Goal: Check status: Check status

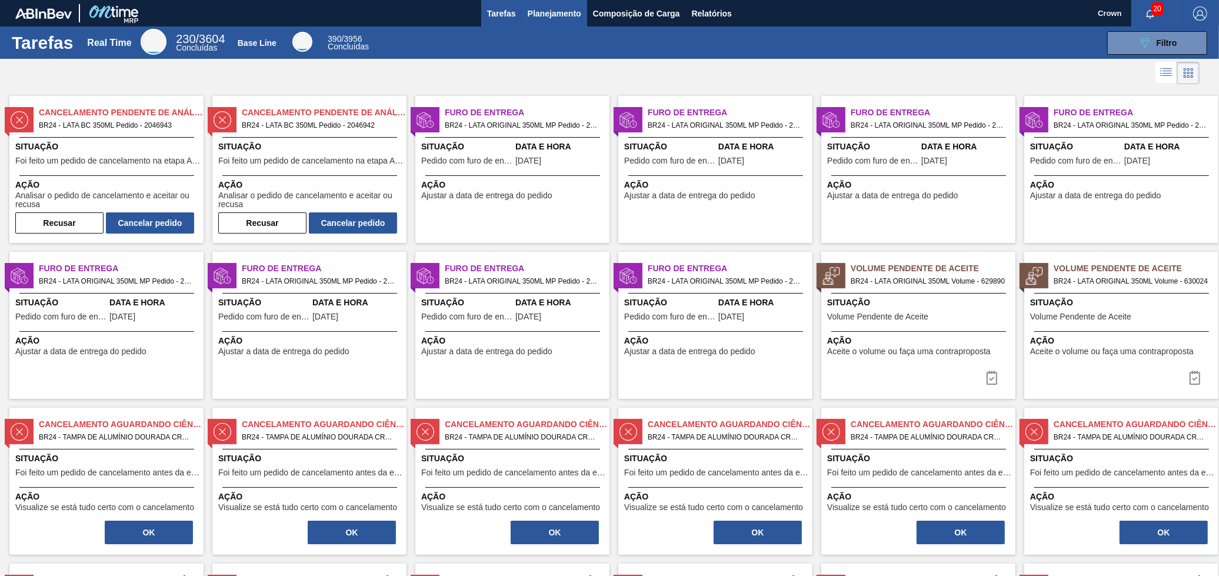
click at [571, 10] on span "Planejamento" at bounding box center [555, 13] width 54 height 14
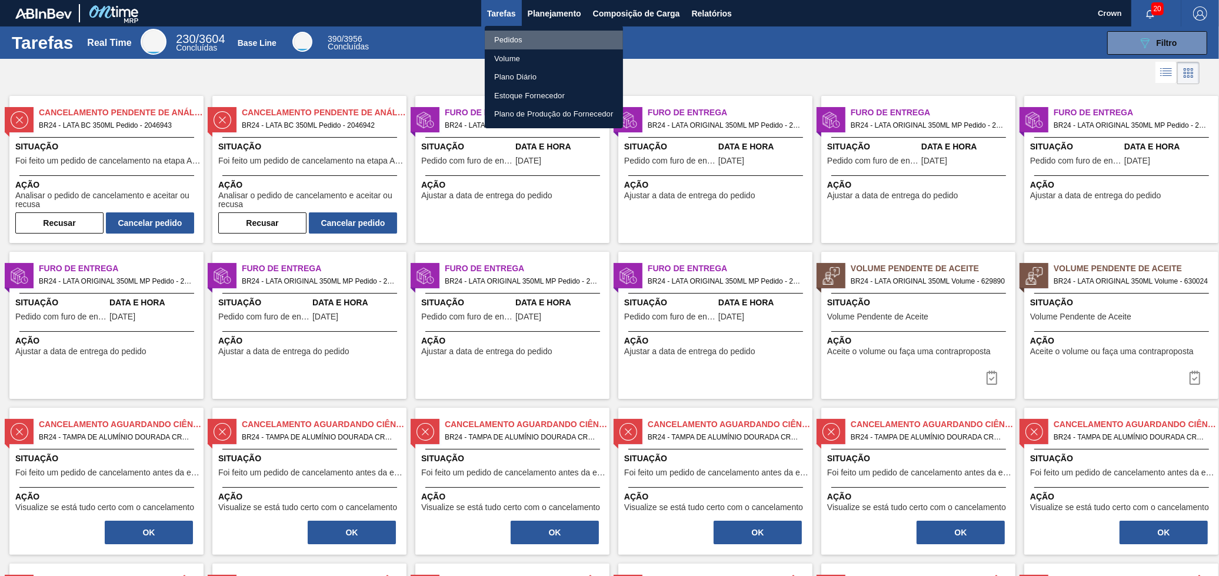
click at [535, 36] on li "Pedidos" at bounding box center [554, 40] width 138 height 19
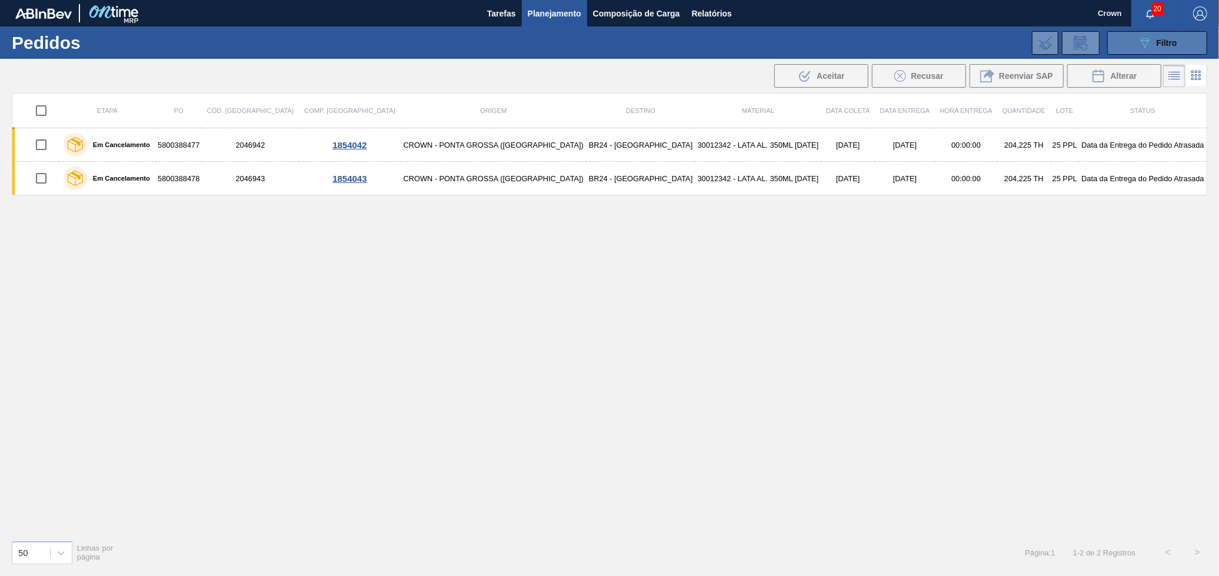
click at [1174, 36] on div "089F7B8B-B2A5-4AFE-B5C0-19BA573D28AC Filtro" at bounding box center [1157, 43] width 39 height 14
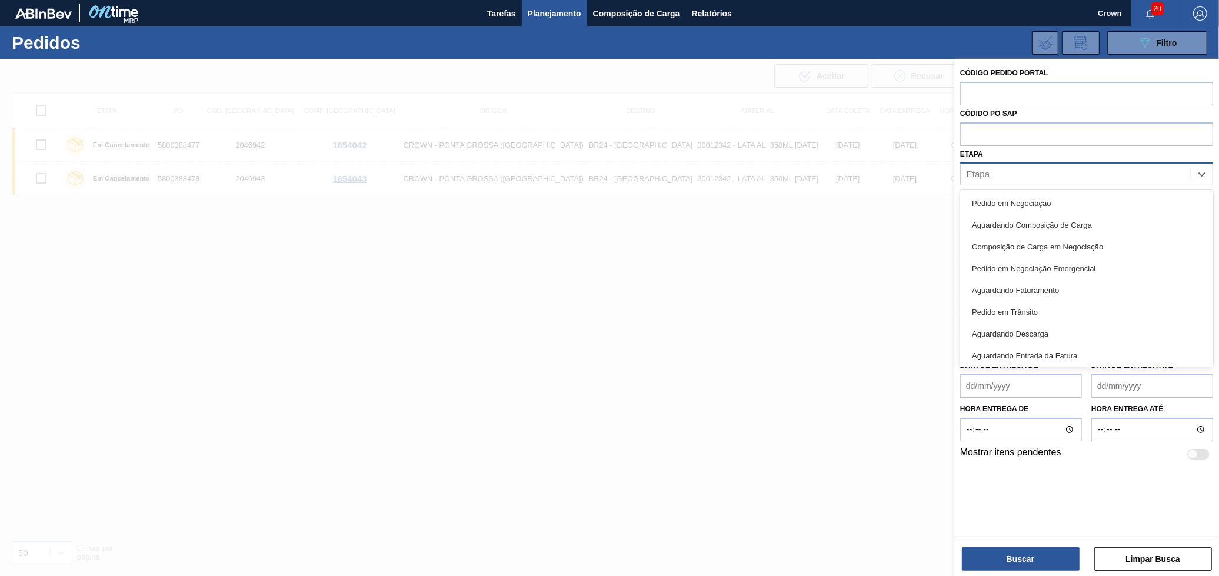
click at [1146, 172] on div "Etapa" at bounding box center [1076, 174] width 230 height 17
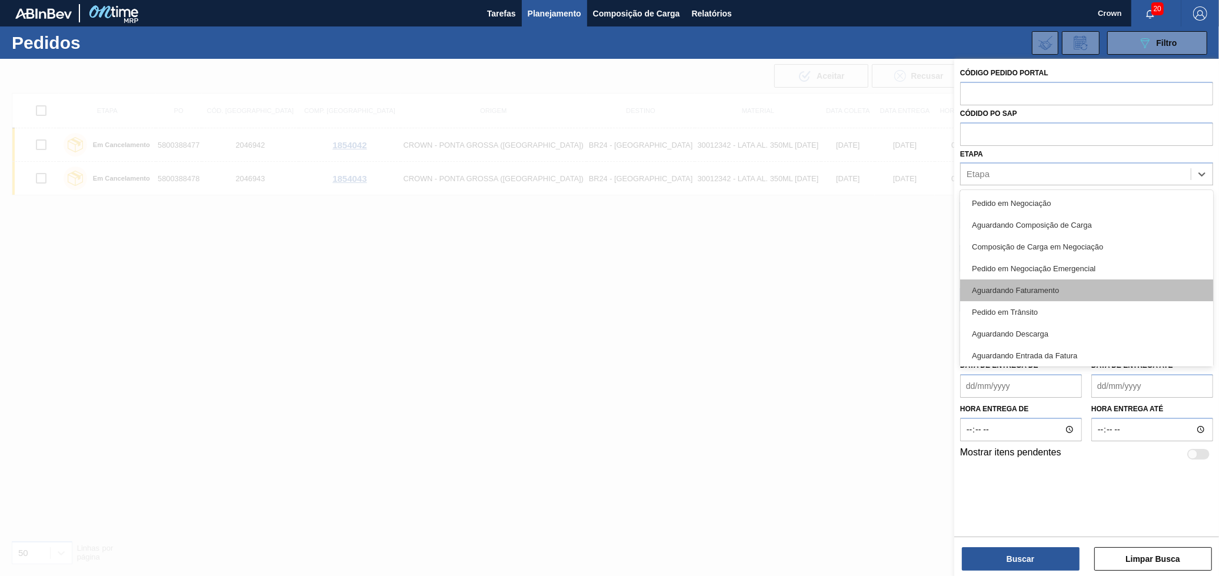
click at [1063, 288] on div "Aguardando Faturamento" at bounding box center [1086, 290] width 253 height 22
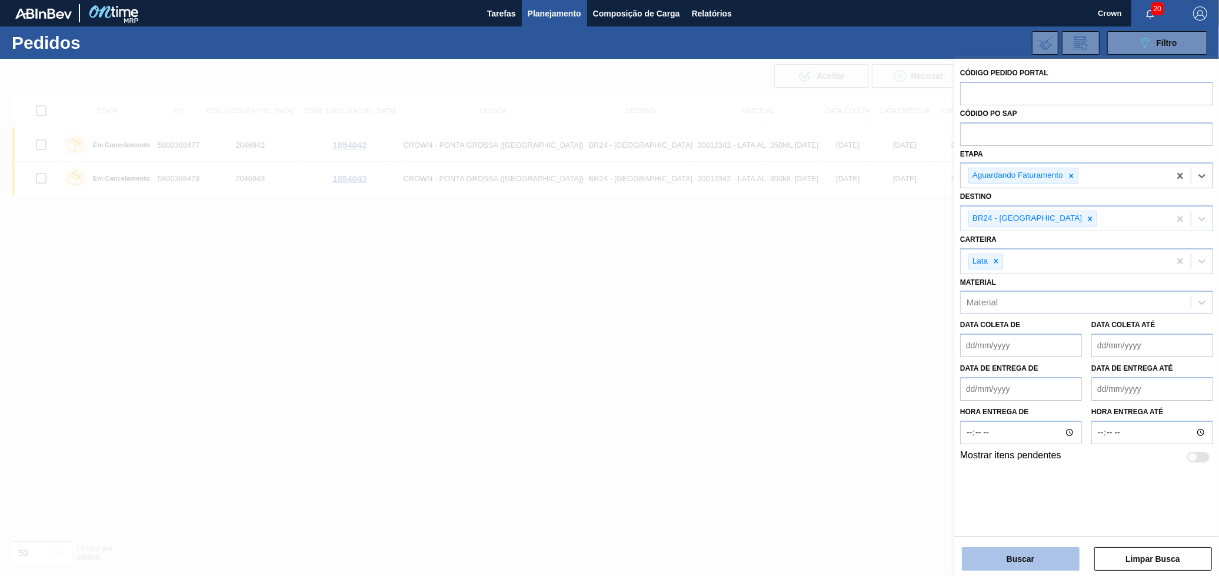
click at [1036, 558] on button "Buscar" at bounding box center [1021, 559] width 118 height 24
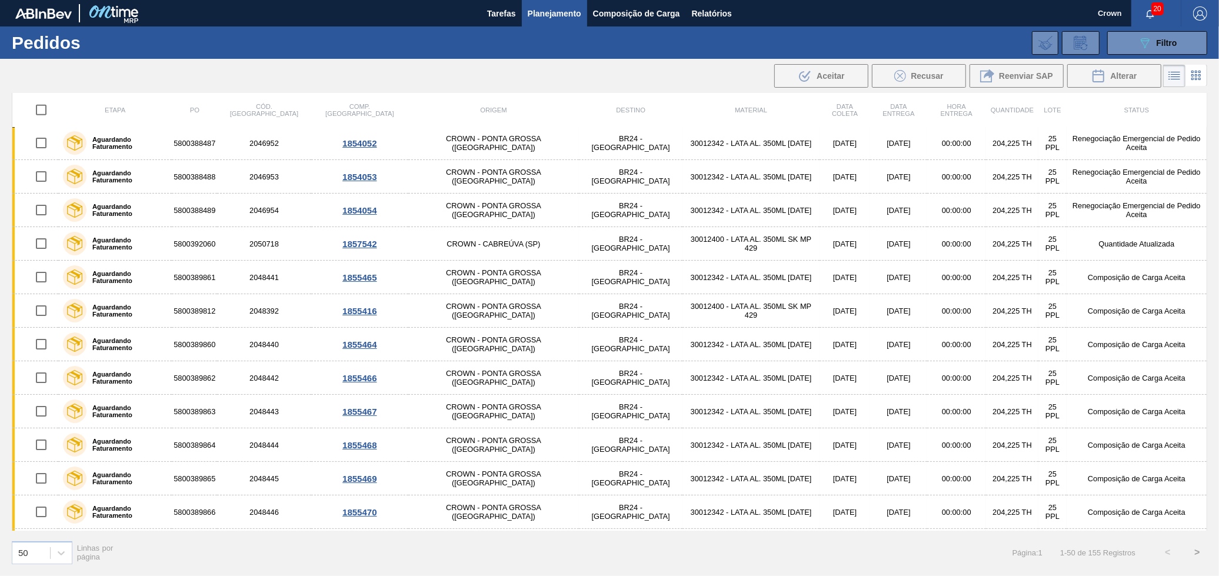
scroll to position [850, 0]
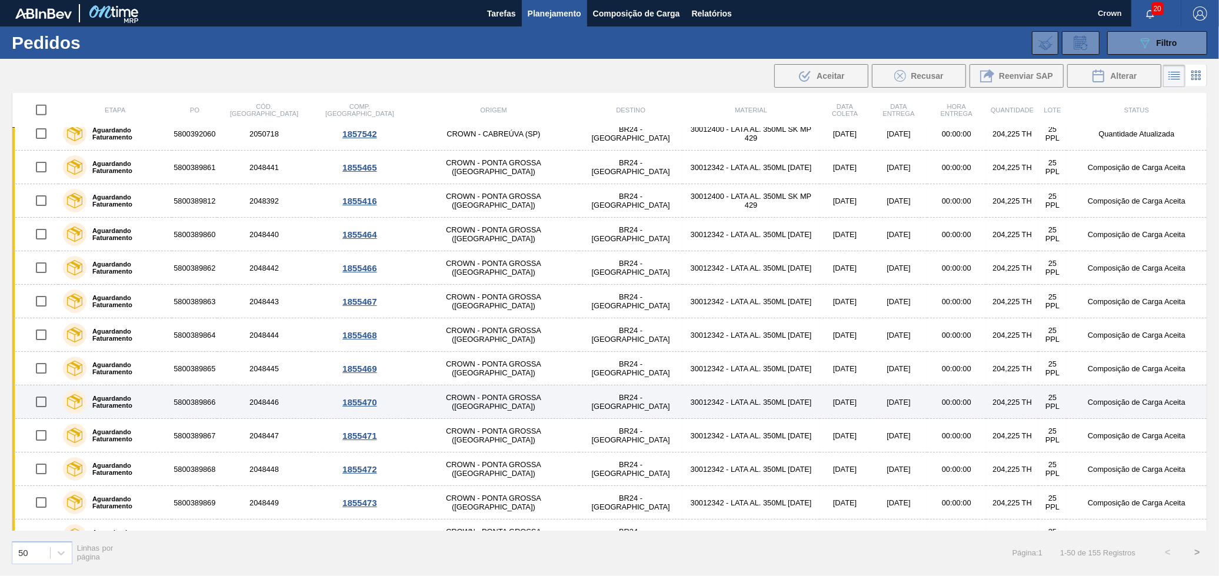
drag, startPoint x: 778, startPoint y: 269, endPoint x: 799, endPoint y: 413, distance: 145.6
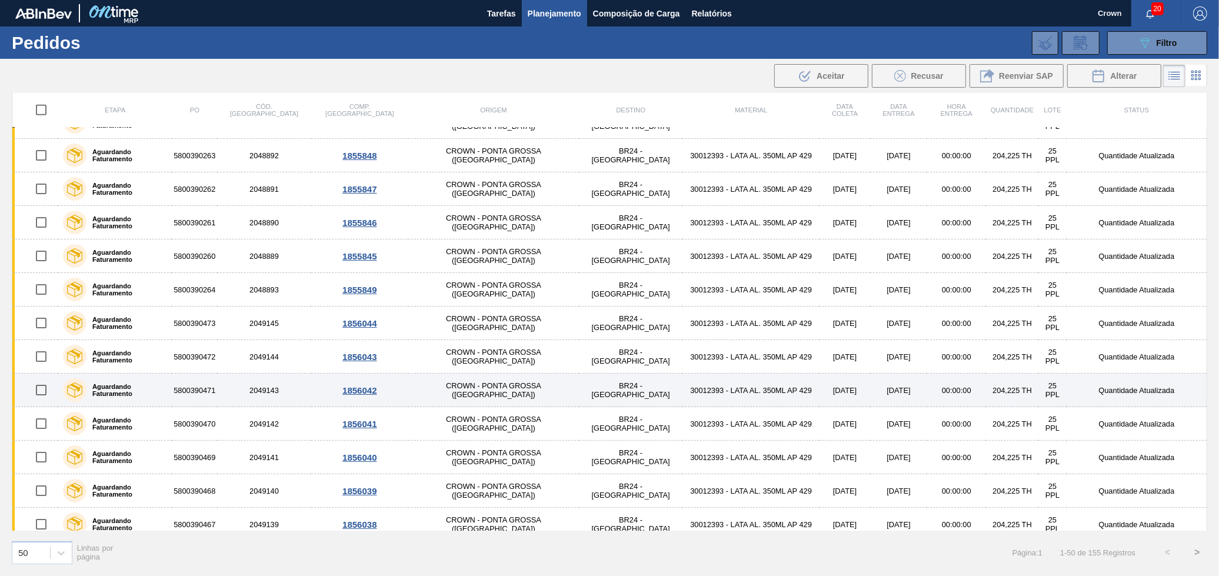
scroll to position [1274, 0]
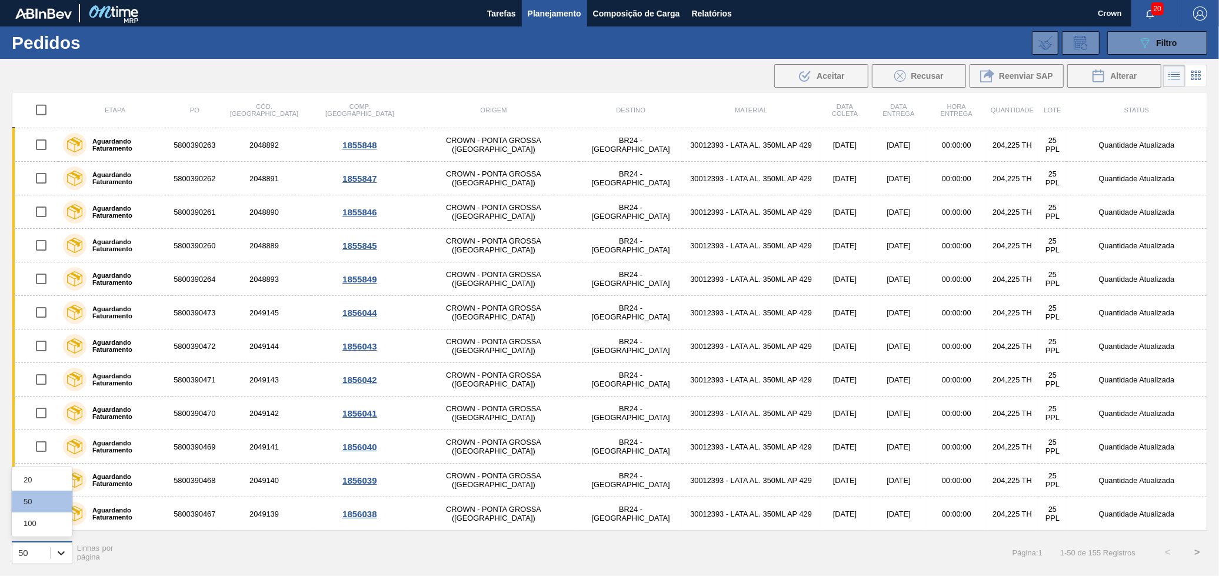
click at [66, 547] on icon at bounding box center [61, 553] width 12 height 12
click at [48, 525] on div "100" at bounding box center [42, 523] width 61 height 22
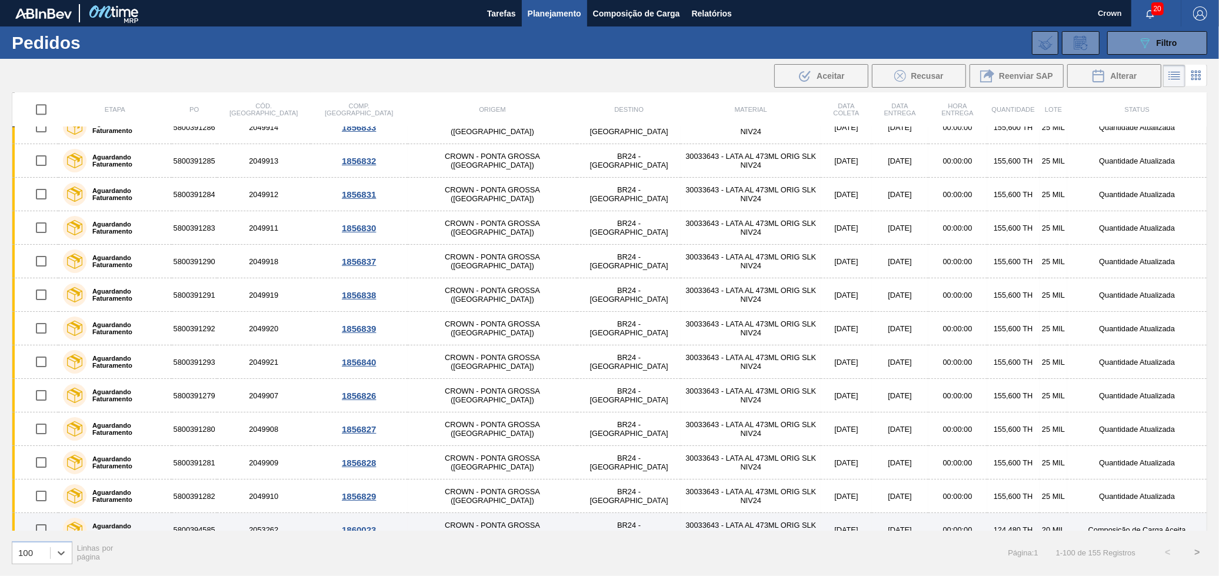
scroll to position [2952, 0]
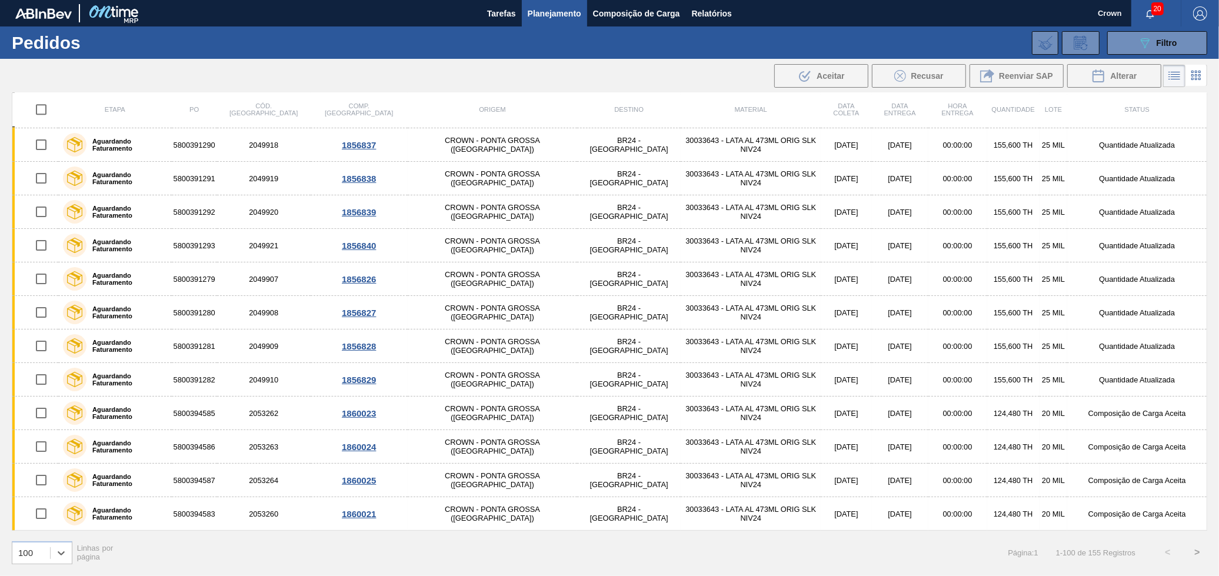
click at [1194, 548] on button ">" at bounding box center [1197, 552] width 29 height 29
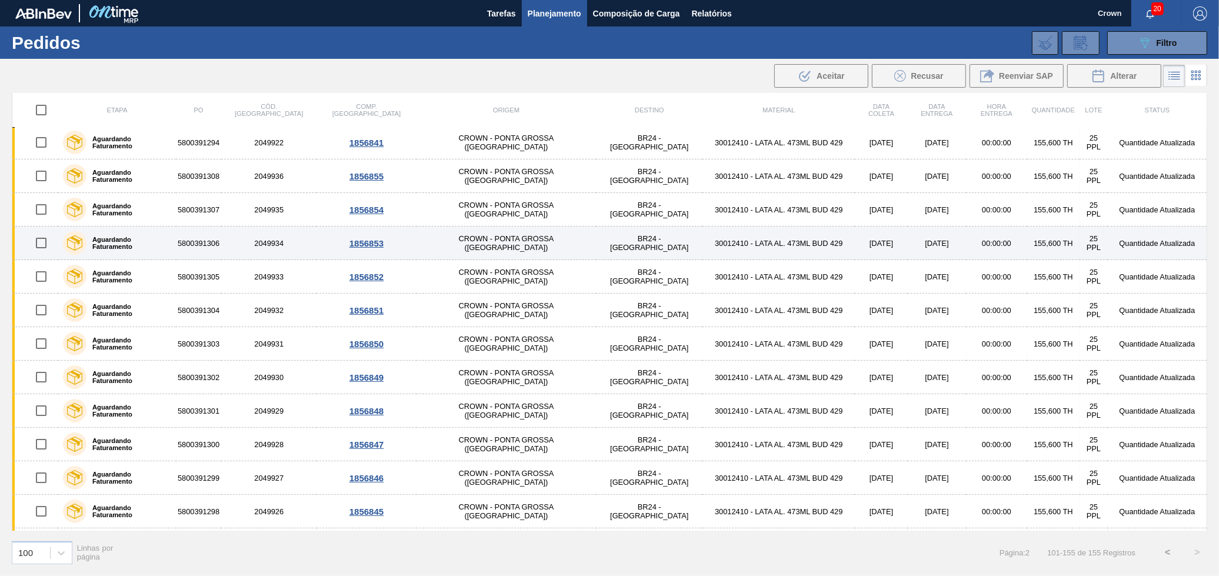
scroll to position [134, 0]
